Goal: Task Accomplishment & Management: Use online tool/utility

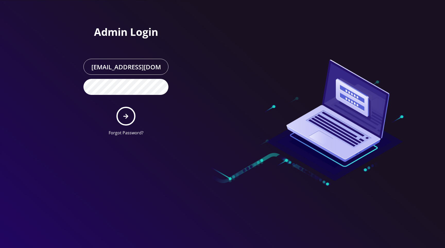
click at [316, 18] on div at bounding box center [296, 70] width 147 height 140
click at [130, 112] on button "submit" at bounding box center [125, 116] width 19 height 19
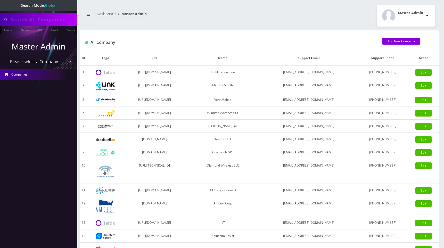
type input "[PERSON_NAME]"
click at [278, 3] on div "Ryan Baker Phone Name SIM Email Company Customer Dashboard Master Admin Master …" at bounding box center [259, 177] width 369 height 354
click at [37, 61] on select "Please select a Company Teltik Production My Link Mobile VennMobile Unlimited A…" at bounding box center [39, 62] width 66 height 10
select select "1"
click at [6, 57] on select "Please select a Company Teltik Production My Link Mobile VennMobile Unlimited A…" at bounding box center [39, 62] width 66 height 10
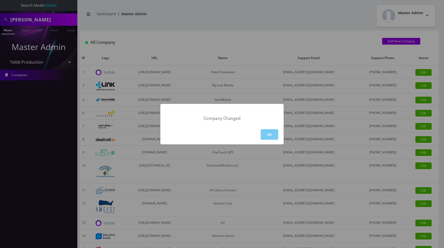
click at [268, 135] on button "OK" at bounding box center [270, 134] width 18 height 11
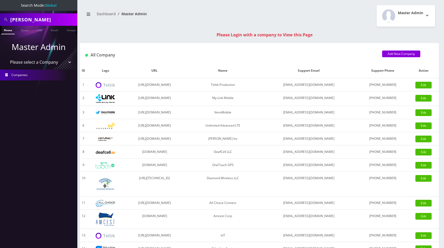
click at [38, 62] on select "Please select a Company Teltik Production My Link Mobile VennMobile Unlimited A…" at bounding box center [39, 62] width 66 height 10
select select "13"
click at [6, 57] on select "Please select a Company Teltik Production My Link Mobile VennMobile Unlimited A…" at bounding box center [39, 62] width 66 height 10
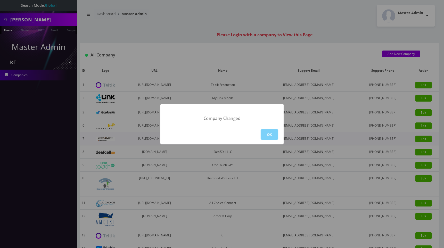
click at [269, 134] on button "OK" at bounding box center [270, 134] width 18 height 11
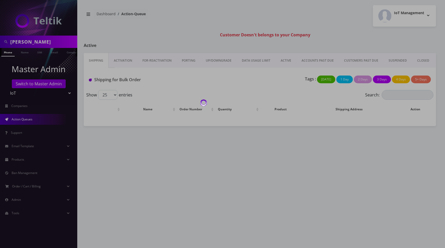
click at [26, 92] on div at bounding box center [222, 124] width 445 height 248
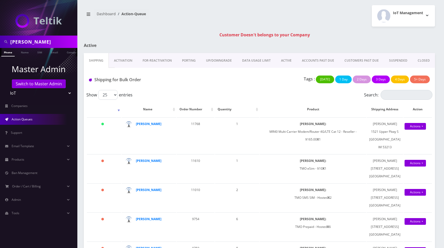
click at [15, 91] on select "Teltik Production My Link Mobile VennMobile Unlimited Advanced LTE Rexing Inc D…" at bounding box center [39, 93] width 66 height 10
select select "1"
click at [6, 88] on select "Teltik Production My Link Mobile VennMobile Unlimited Advanced LTE [PERSON_NAME…" at bounding box center [39, 93] width 66 height 10
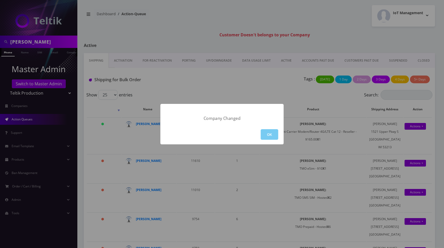
click at [272, 134] on button "OK" at bounding box center [270, 134] width 18 height 11
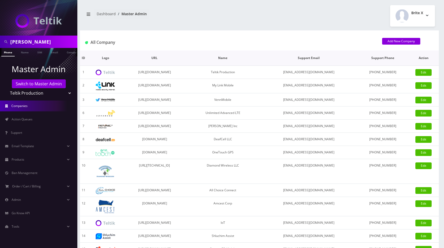
scroll to position [106, 0]
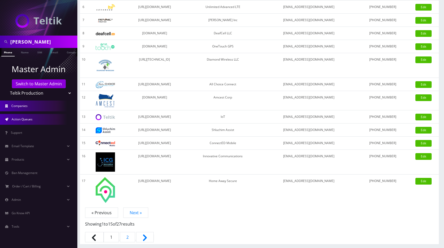
click at [35, 120] on link "Action Queues" at bounding box center [38, 119] width 77 height 11
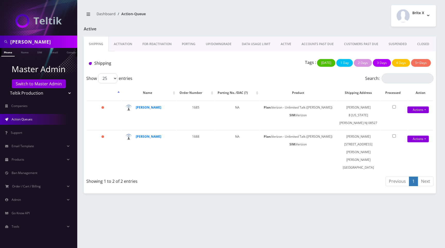
click at [24, 92] on select "Teltik Production My Link Mobile VennMobile Unlimited Advanced LTE [PERSON_NAME…" at bounding box center [39, 93] width 66 height 10
